Goal: Consume media (video, audio): Consume media (video, audio)

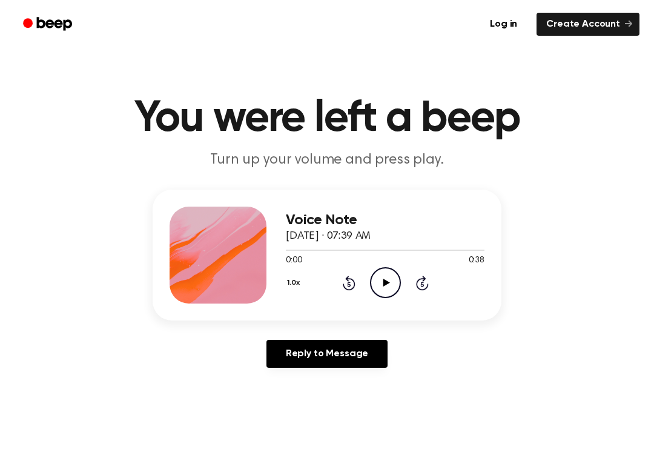
click at [401, 289] on div "1.0x Rewind 5 seconds Play Audio Skip 5 seconds" at bounding box center [385, 282] width 199 height 31
click at [381, 282] on icon "Play Audio" at bounding box center [385, 282] width 31 height 31
click at [404, 292] on div "1.0x Rewind 5 seconds Pause Audio Skip 5 seconds" at bounding box center [385, 282] width 199 height 31
click at [380, 280] on icon "Pause Audio" at bounding box center [385, 282] width 31 height 31
click at [354, 280] on icon at bounding box center [349, 282] width 13 height 15
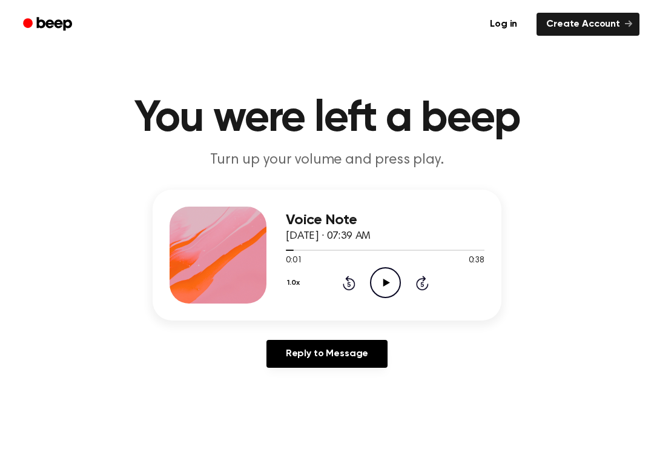
click at [349, 285] on icon "Rewind 5 seconds" at bounding box center [348, 283] width 13 height 16
click at [388, 289] on icon "Play Audio" at bounding box center [385, 282] width 31 height 31
click at [384, 283] on icon "Pause Audio" at bounding box center [385, 282] width 31 height 31
click at [383, 277] on icon "Play Audio" at bounding box center [385, 282] width 31 height 31
click at [354, 285] on icon at bounding box center [349, 282] width 13 height 15
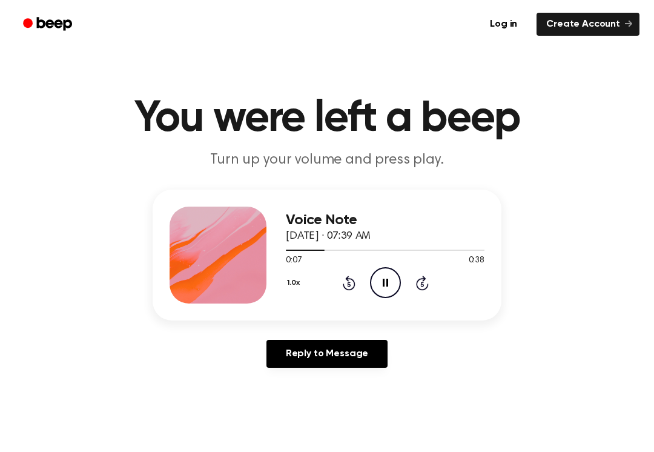
scroll to position [1, 0]
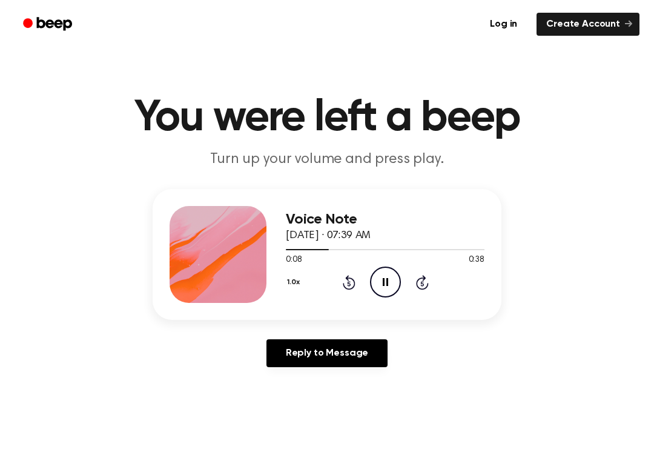
click at [382, 277] on icon "Pause Audio" at bounding box center [385, 281] width 31 height 31
click at [387, 276] on icon "Play Audio" at bounding box center [385, 281] width 31 height 31
click at [384, 286] on icon "Pause Audio" at bounding box center [385, 281] width 31 height 31
click at [350, 283] on icon at bounding box center [348, 283] width 3 height 5
click at [395, 275] on icon "Play Audio" at bounding box center [385, 281] width 31 height 31
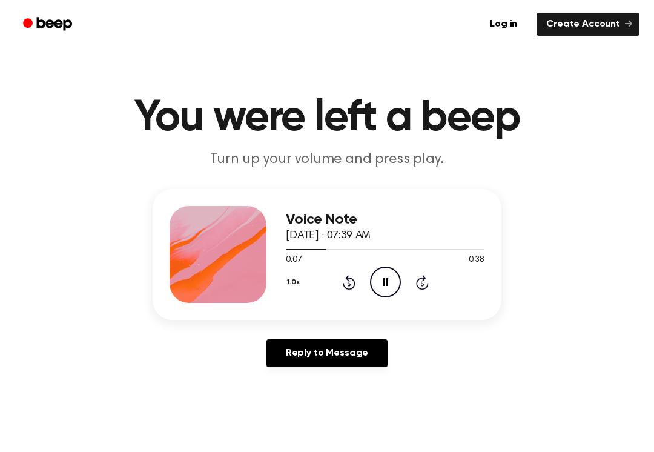
click at [381, 271] on icon "Pause Audio" at bounding box center [385, 281] width 31 height 31
click at [380, 276] on icon "Play Audio" at bounding box center [385, 281] width 31 height 31
click at [394, 260] on div "0:14 0:38" at bounding box center [385, 260] width 199 height 13
click at [390, 279] on icon "Pause Audio" at bounding box center [385, 281] width 31 height 31
click at [383, 267] on circle at bounding box center [386, 282] width 30 height 30
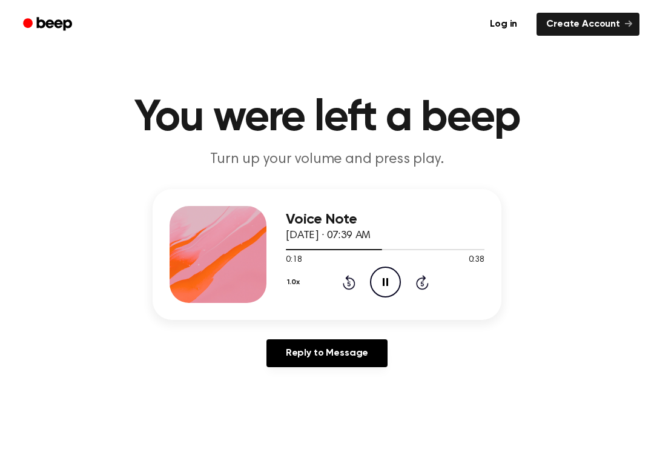
click at [394, 285] on icon "Pause Audio" at bounding box center [385, 281] width 31 height 31
click at [354, 279] on icon "Rewind 5 seconds" at bounding box center [348, 282] width 13 height 16
click at [393, 273] on icon "Play Audio" at bounding box center [385, 281] width 31 height 31
click at [384, 283] on icon "Pause Audio" at bounding box center [385, 281] width 31 height 31
click at [383, 292] on icon "Play Audio" at bounding box center [385, 281] width 31 height 31
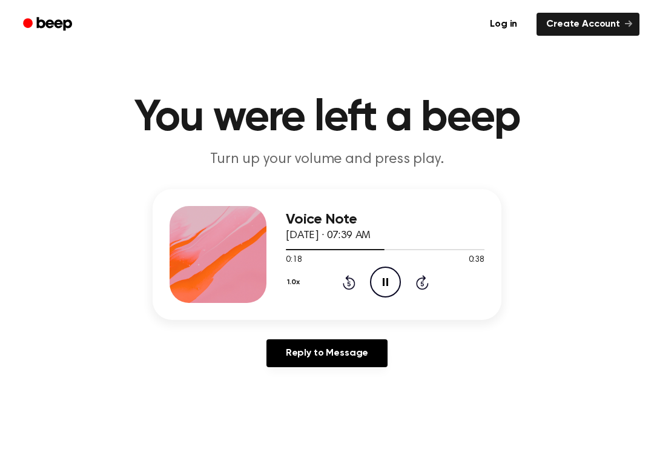
click at [384, 279] on icon at bounding box center [385, 282] width 5 height 8
click at [348, 282] on icon "Rewind 5 seconds" at bounding box center [348, 282] width 13 height 16
click at [398, 280] on icon "Play Audio" at bounding box center [385, 281] width 31 height 31
click at [380, 279] on icon "Pause Audio" at bounding box center [385, 281] width 31 height 31
click at [384, 291] on icon "Play Audio" at bounding box center [385, 281] width 31 height 31
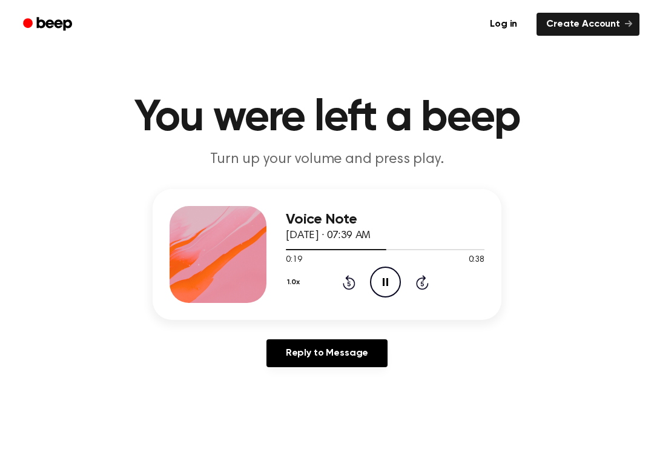
click at [389, 285] on icon "Pause Audio" at bounding box center [385, 281] width 31 height 31
click at [378, 283] on icon "Play Audio" at bounding box center [385, 281] width 31 height 31
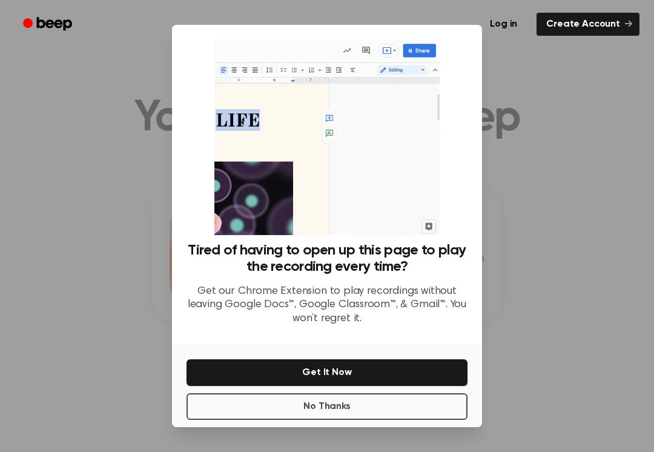
click at [232, 407] on button "No Thanks" at bounding box center [326, 406] width 281 height 27
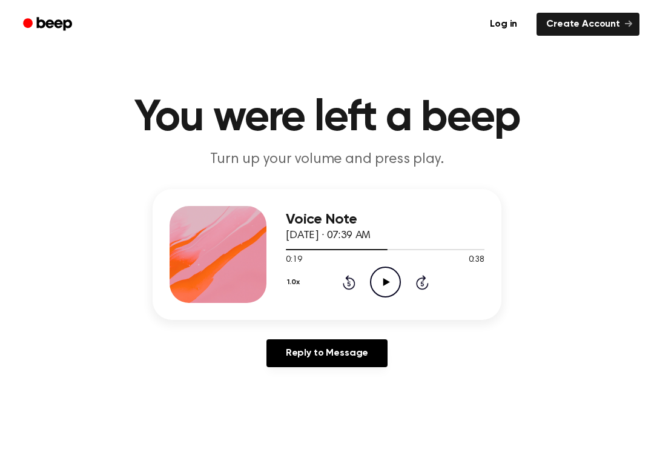
click at [389, 279] on icon "Play Audio" at bounding box center [385, 281] width 31 height 31
click at [380, 285] on icon "Pause Audio" at bounding box center [385, 281] width 31 height 31
click at [352, 279] on icon at bounding box center [349, 282] width 13 height 15
click at [388, 282] on icon at bounding box center [386, 282] width 7 height 8
click at [380, 274] on icon "Pause Audio" at bounding box center [385, 281] width 31 height 31
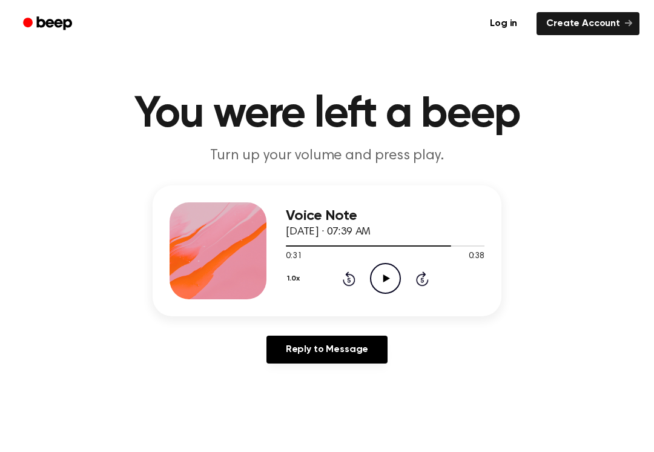
scroll to position [4, 0]
click at [386, 292] on icon "Play Audio" at bounding box center [385, 278] width 31 height 31
click at [354, 280] on icon at bounding box center [349, 278] width 13 height 15
click at [392, 268] on icon "Pause Audio" at bounding box center [385, 278] width 31 height 31
click at [392, 280] on icon "Play Audio" at bounding box center [385, 278] width 31 height 31
